Goal: Navigation & Orientation: Find specific page/section

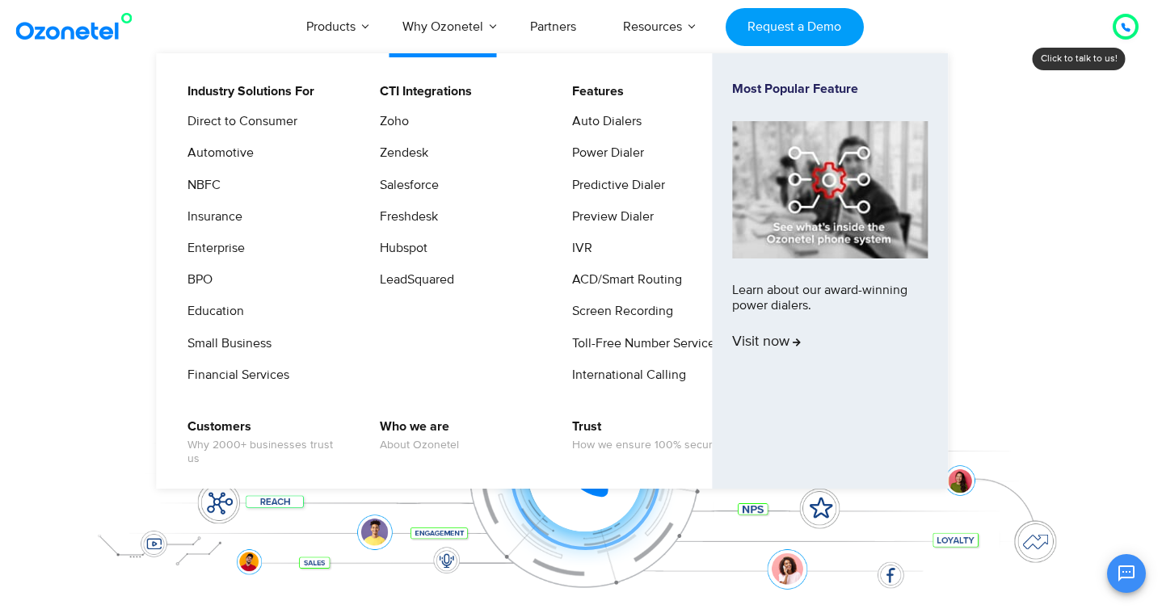
scroll to position [16, 0]
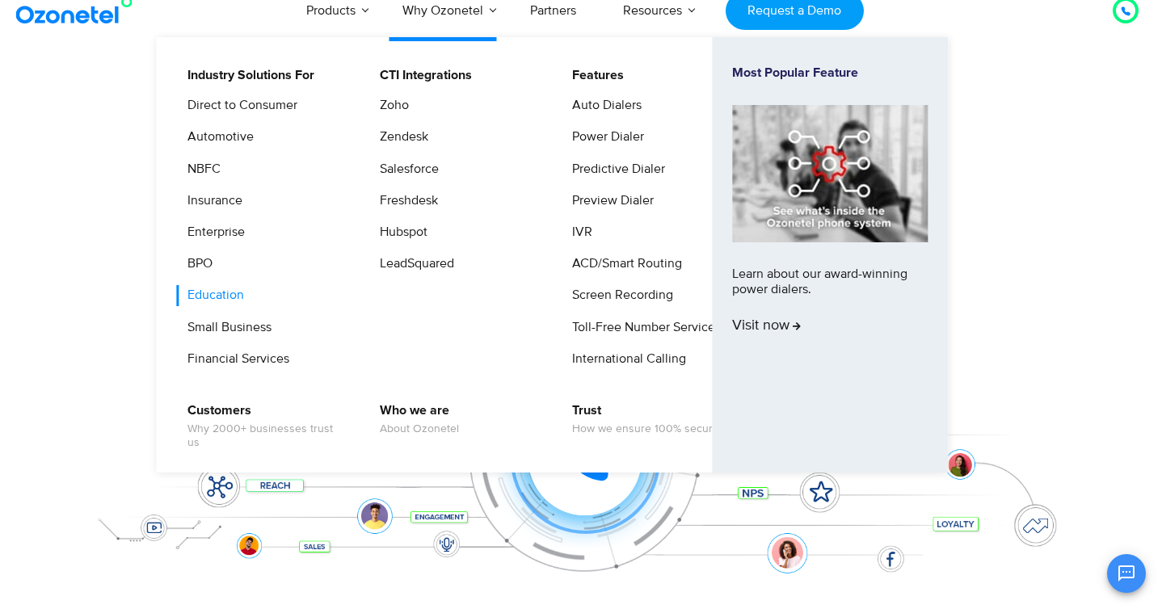
click at [227, 297] on link "Education" at bounding box center [211, 295] width 69 height 20
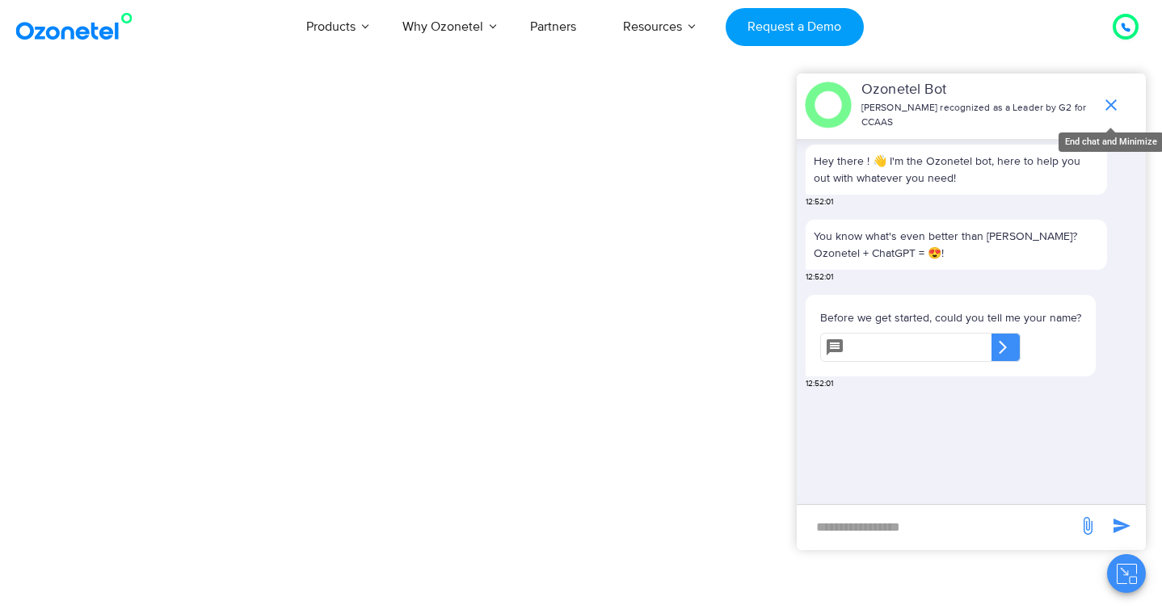
click at [1121, 106] on span "end chat or minimize" at bounding box center [1111, 105] width 32 height 32
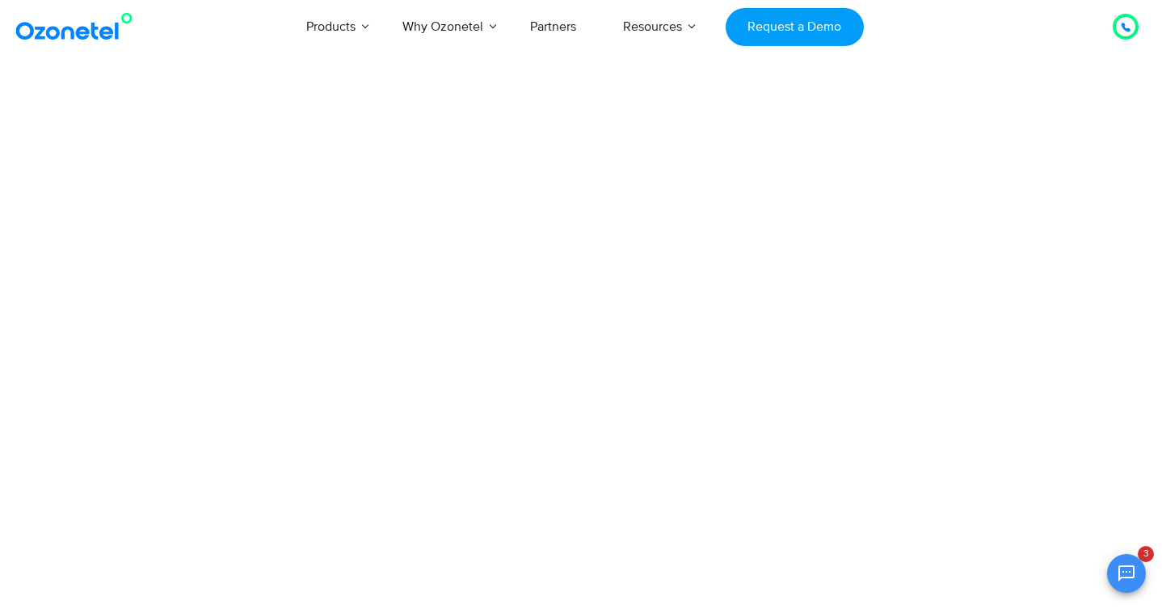
scroll to position [168, 0]
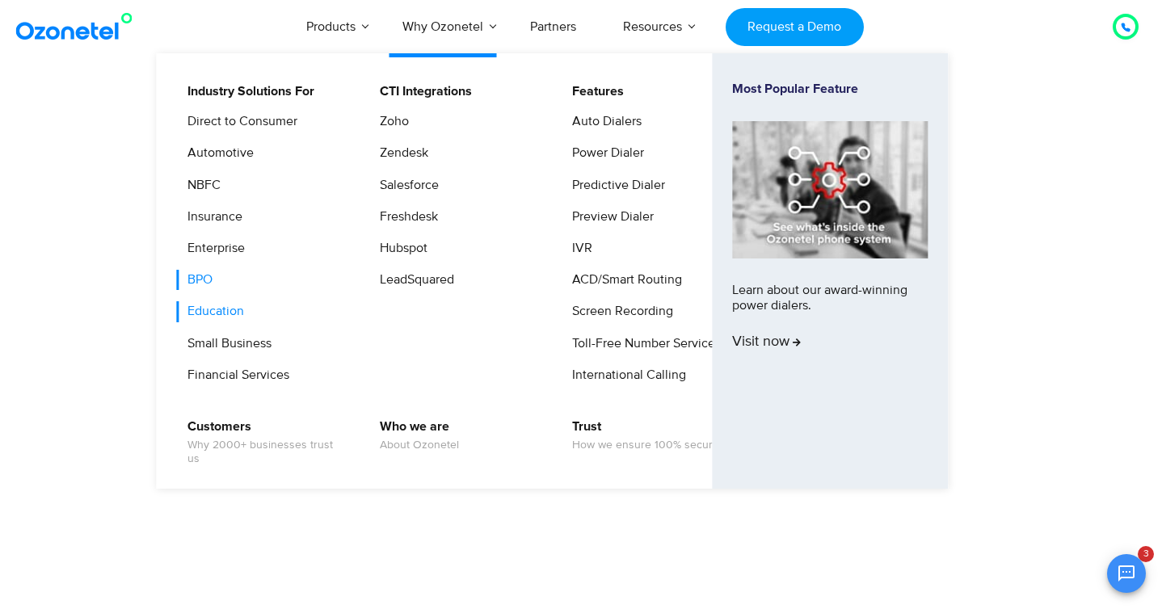
click at [207, 283] on link "BPO" at bounding box center [196, 280] width 38 height 20
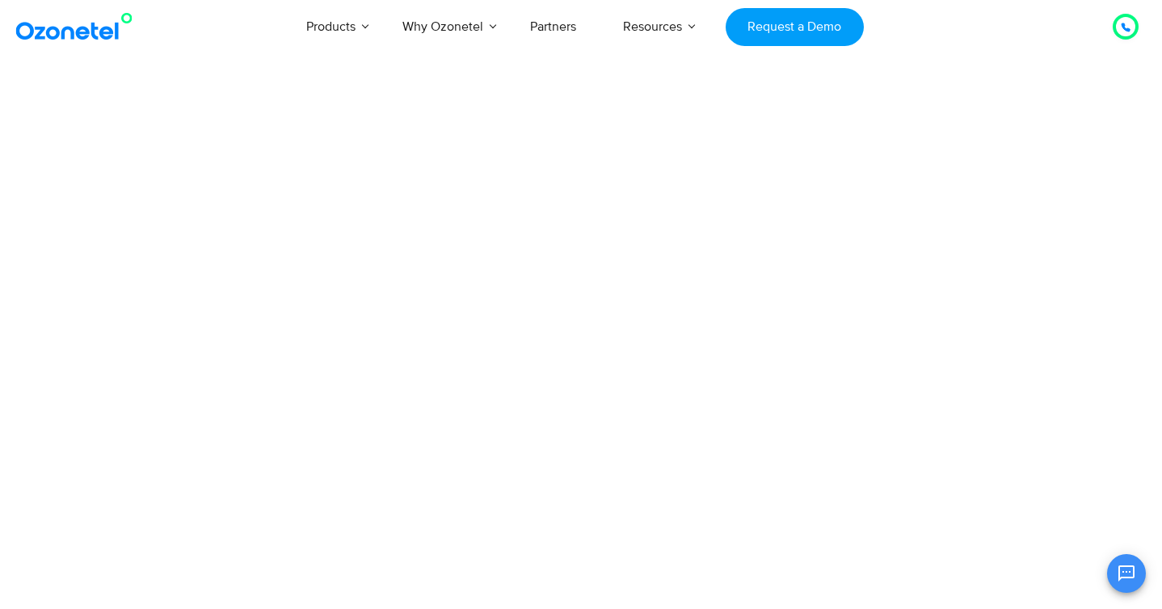
scroll to position [166, 0]
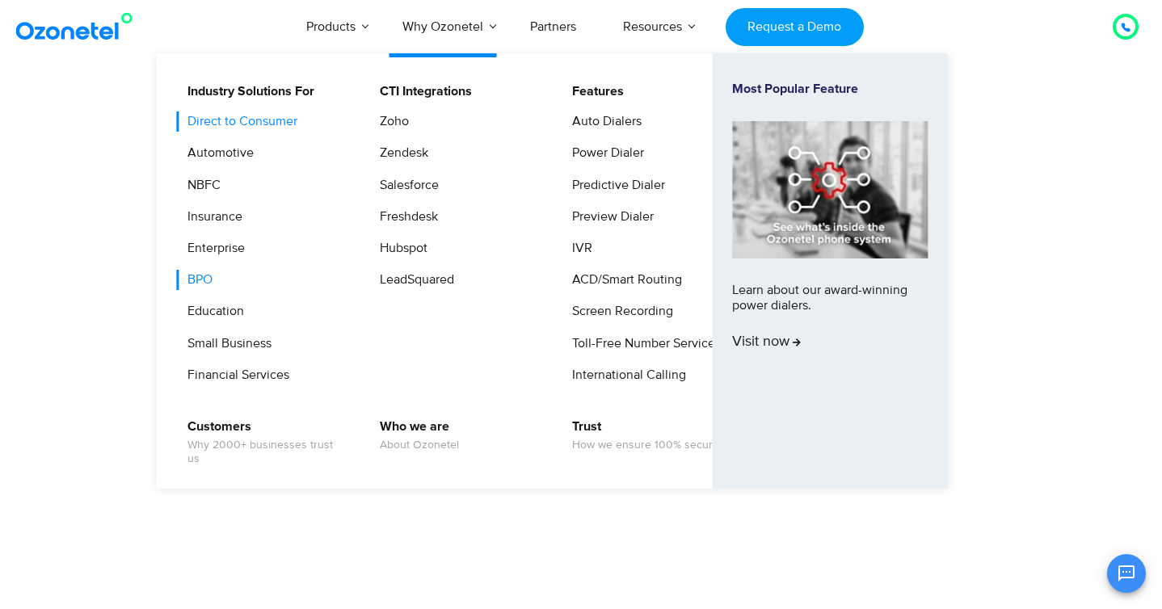
click at [245, 120] on link "Direct to Consumer" at bounding box center [238, 121] width 123 height 20
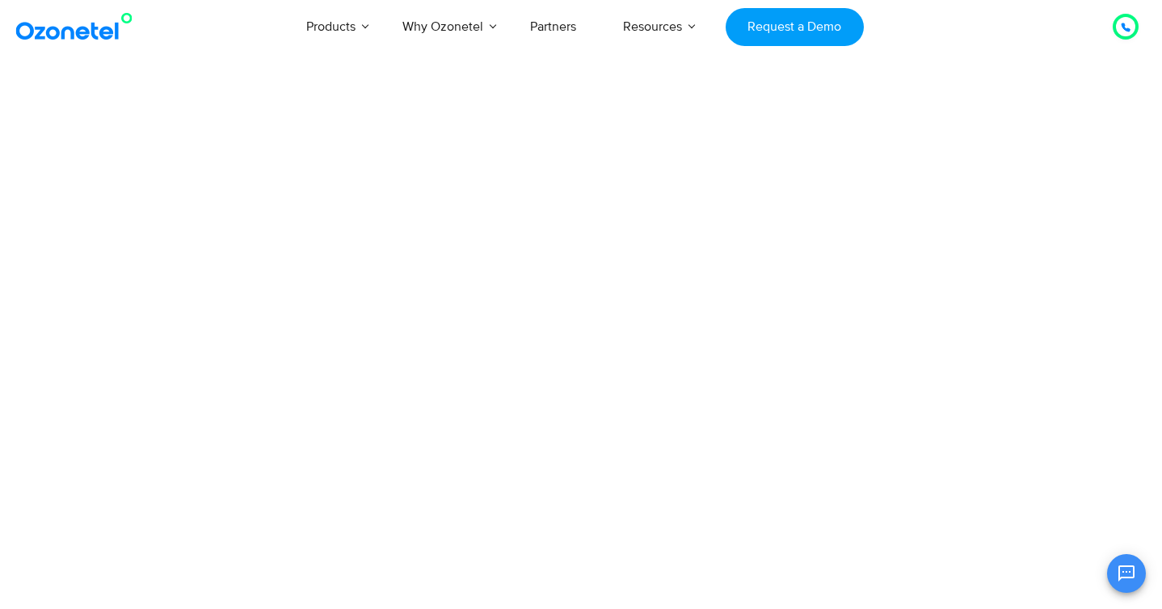
scroll to position [166, 0]
click at [567, 32] on link "Partners" at bounding box center [553, 26] width 93 height 53
click at [565, 34] on link "Partners" at bounding box center [553, 26] width 93 height 53
